Goal: Information Seeking & Learning: Check status

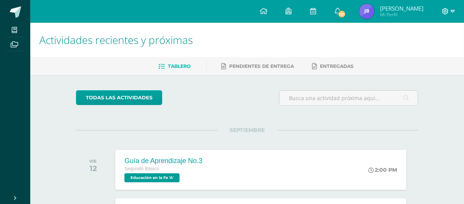
click at [451, 10] on icon at bounding box center [453, 11] width 4 height 3
click at [425, 50] on span "Cerrar sesión" at bounding box center [429, 51] width 34 height 7
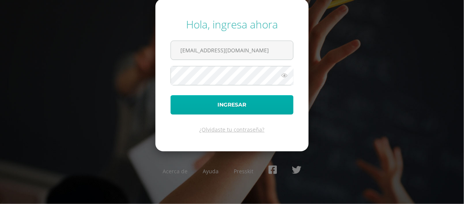
type input "eblancodb24@gmail.com"
click at [236, 105] on button "Ingresar" at bounding box center [232, 104] width 123 height 19
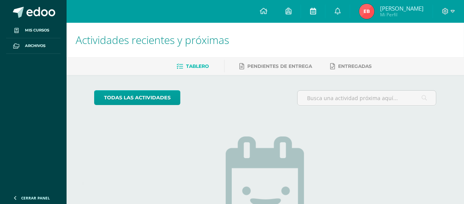
click at [314, 10] on icon at bounding box center [313, 11] width 6 height 7
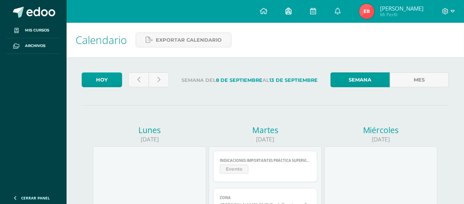
click at [286, 15] on span at bounding box center [289, 11] width 6 height 8
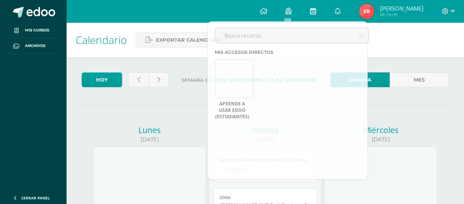
click at [315, 12] on link at bounding box center [313, 11] width 24 height 23
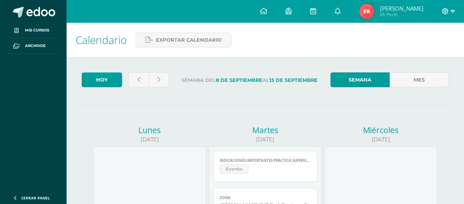
click at [452, 14] on icon at bounding box center [453, 11] width 4 height 7
click at [445, 11] on icon at bounding box center [445, 11] width 7 height 7
click at [447, 13] on icon at bounding box center [446, 11] width 6 height 6
click at [407, 13] on span "Mi Perfil" at bounding box center [402, 14] width 44 height 6
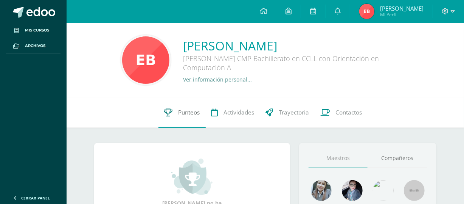
click at [190, 108] on link "Punteos" at bounding box center [181, 112] width 47 height 30
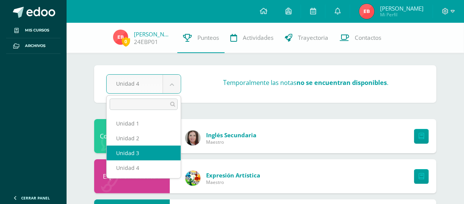
select select "Unidad 3"
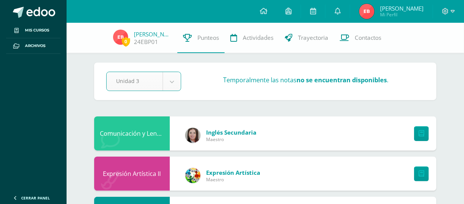
drag, startPoint x: 463, startPoint y: 94, endPoint x: 456, endPoint y: 29, distance: 65.4
